Goal: Navigation & Orientation: Find specific page/section

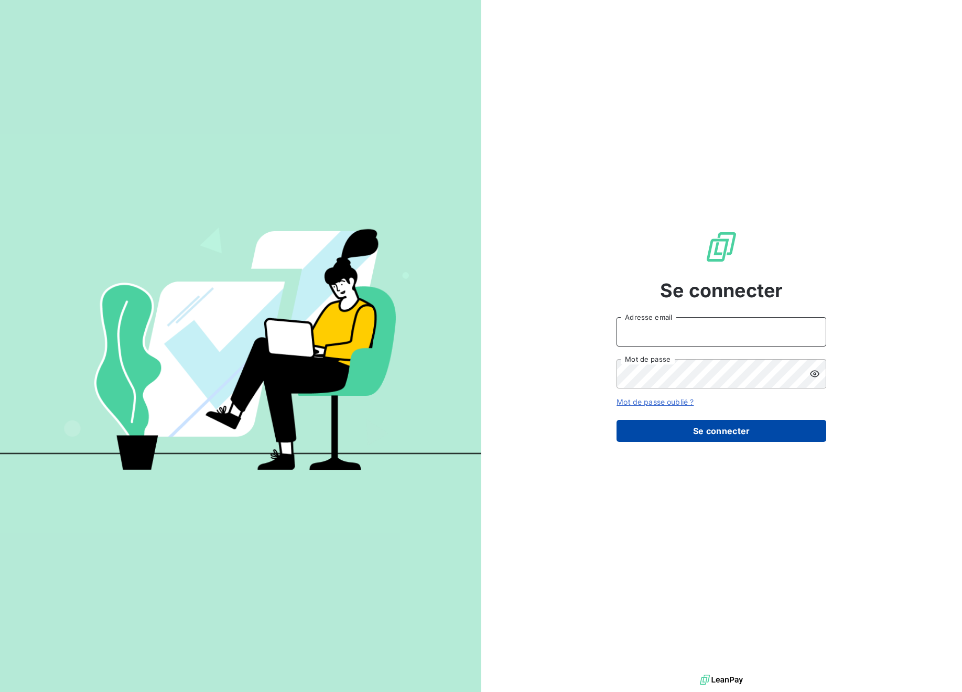
type input "[PERSON_NAME][EMAIL_ADDRESS][DOMAIN_NAME]"
click at [696, 435] on button "Se connecter" at bounding box center [722, 431] width 210 height 22
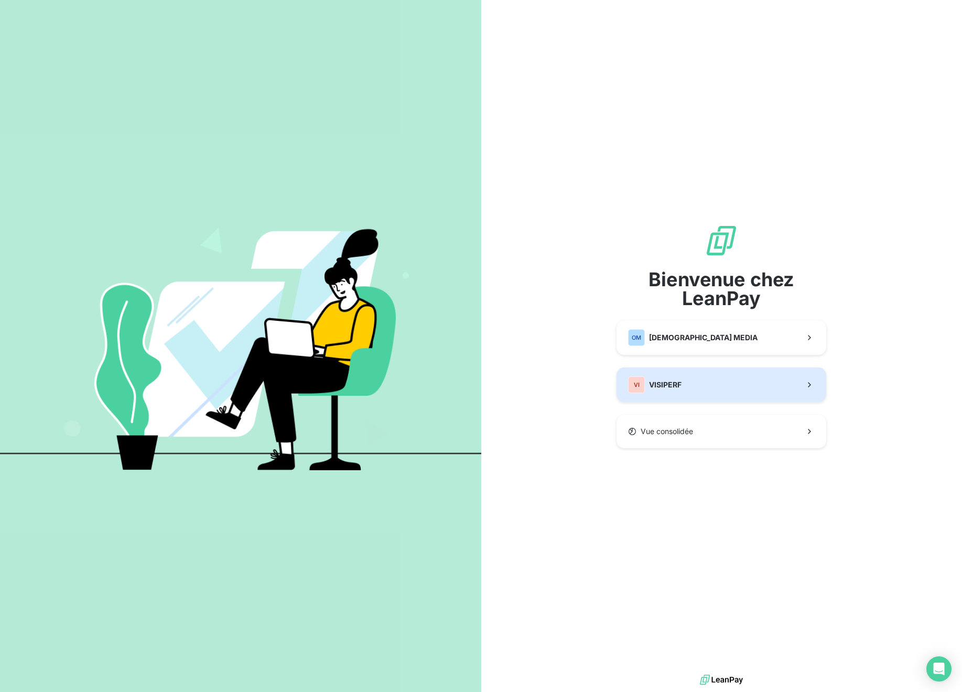
click at [714, 391] on button "VI VISIPERF" at bounding box center [722, 385] width 210 height 35
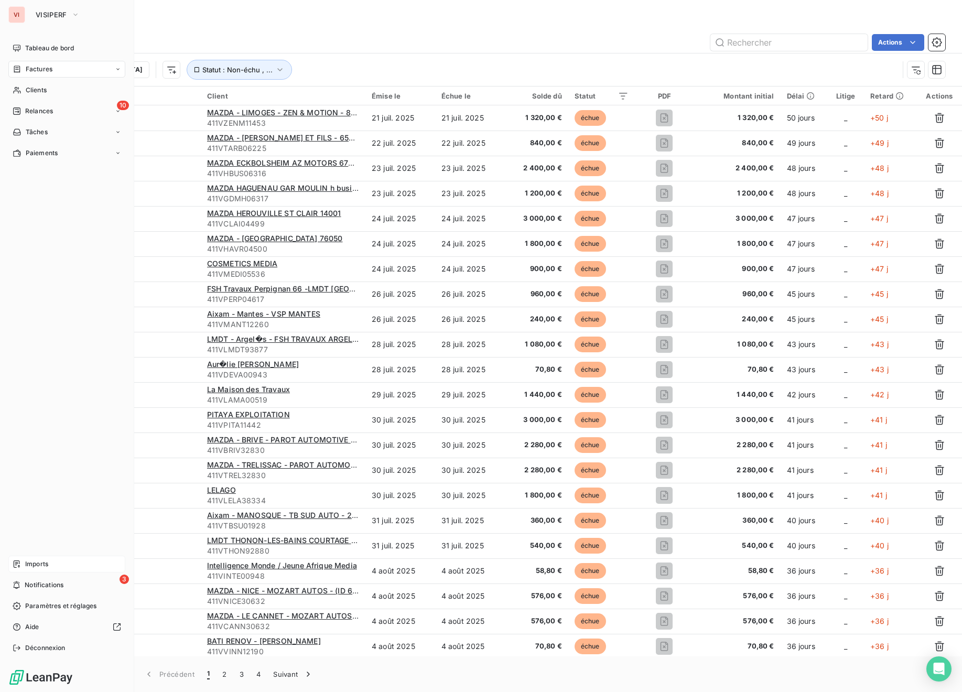
click at [46, 568] on span "Imports" at bounding box center [36, 564] width 23 height 9
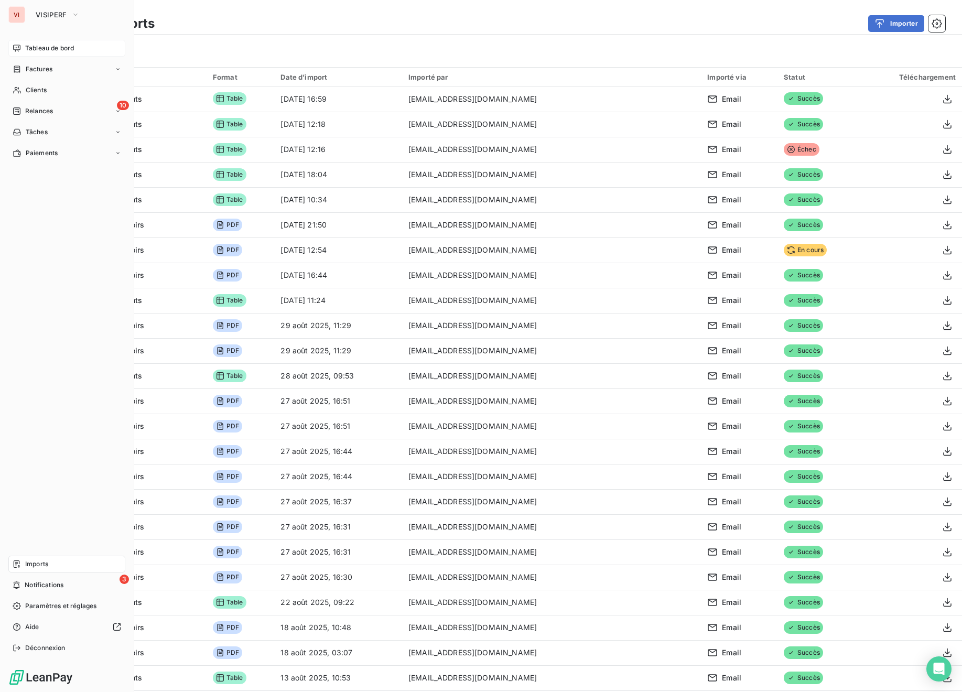
click at [50, 47] on span "Tableau de bord" at bounding box center [49, 48] width 49 height 9
